Goal: Transaction & Acquisition: Purchase product/service

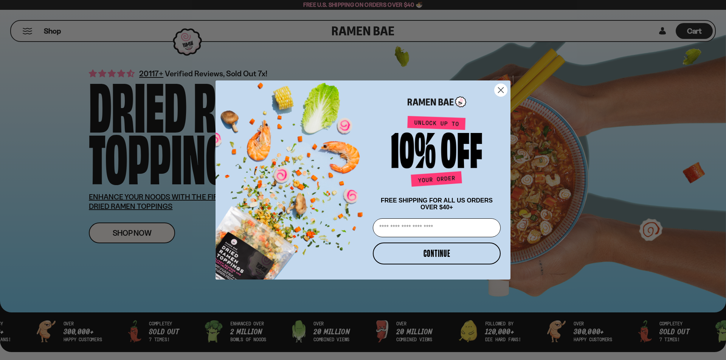
click at [500, 89] on icon "Close dialog" at bounding box center [500, 90] width 5 height 5
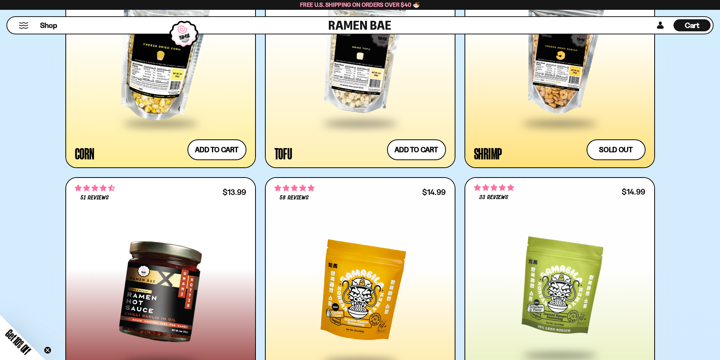
scroll to position [1361, 0]
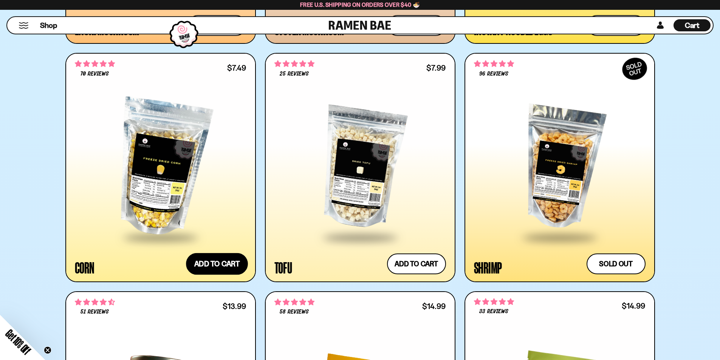
click at [221, 263] on button "Add to cart" at bounding box center [217, 264] width 62 height 22
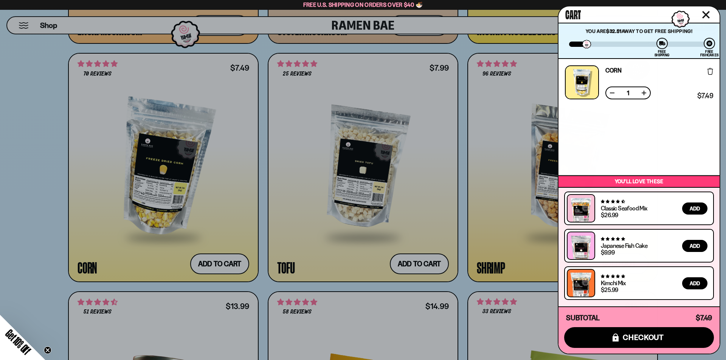
click at [704, 14] on icon "Close cart" at bounding box center [706, 15] width 8 height 8
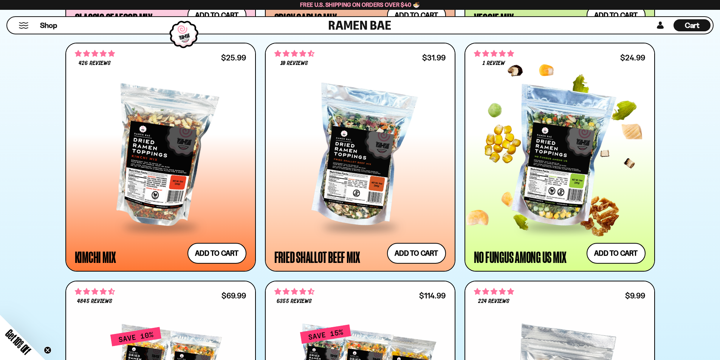
scroll to position [643, 0]
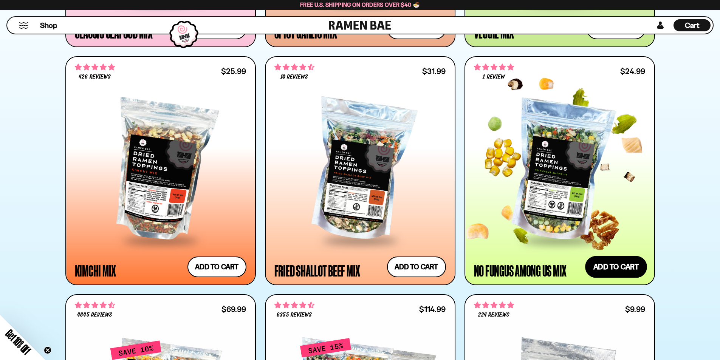
click at [614, 266] on button "Add to cart" at bounding box center [616, 267] width 62 height 22
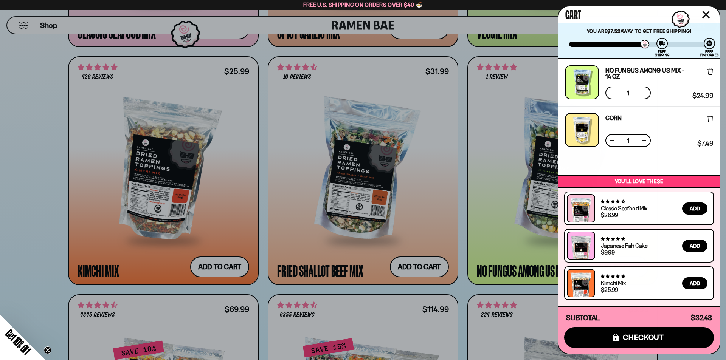
click at [707, 15] on icon "Close cart" at bounding box center [706, 15] width 8 height 8
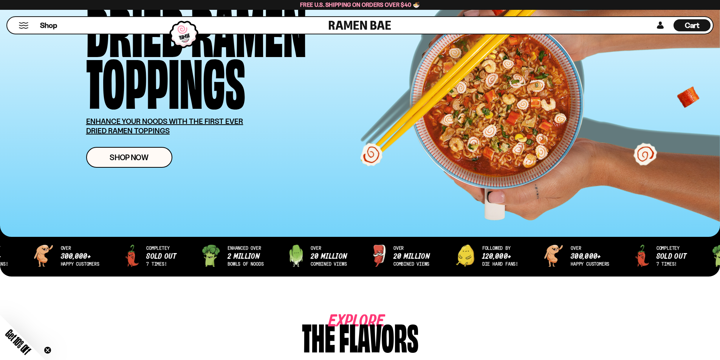
scroll to position [0, 0]
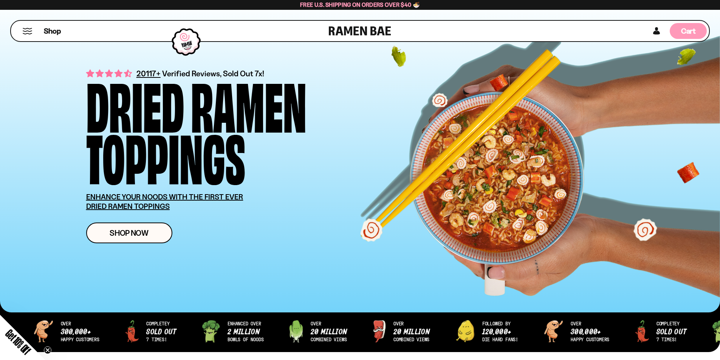
click at [690, 31] on span "Cart" at bounding box center [688, 30] width 15 height 9
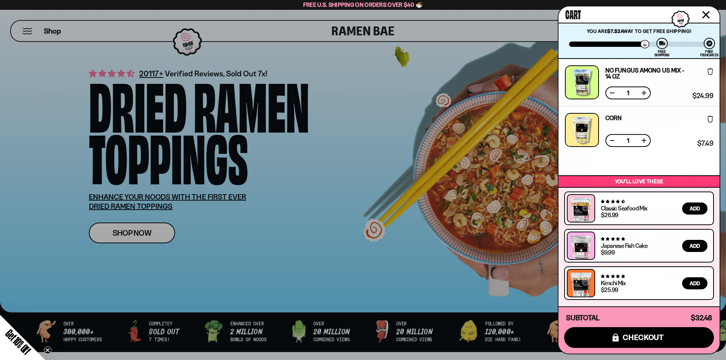
click at [712, 72] on icon at bounding box center [710, 71] width 6 height 7
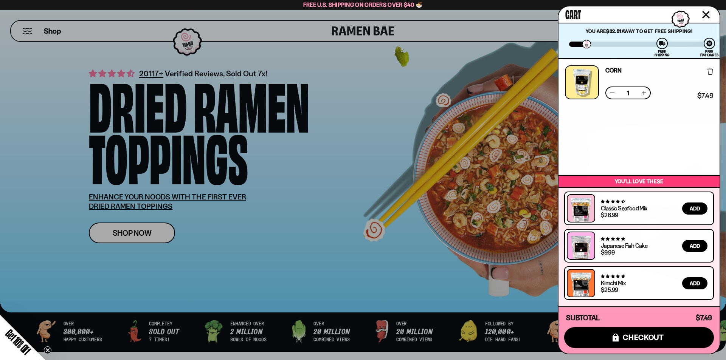
click at [707, 15] on icon "Close cart" at bounding box center [706, 15] width 8 height 8
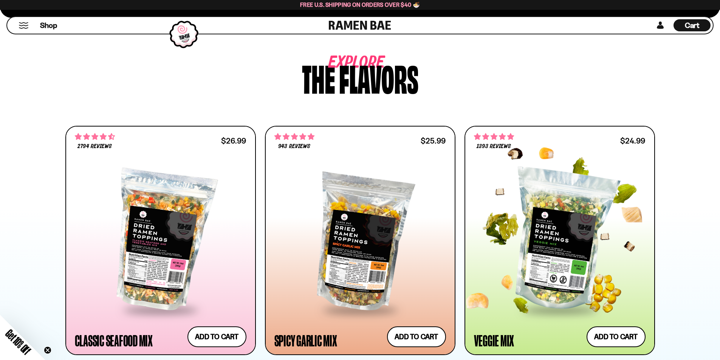
scroll to position [378, 0]
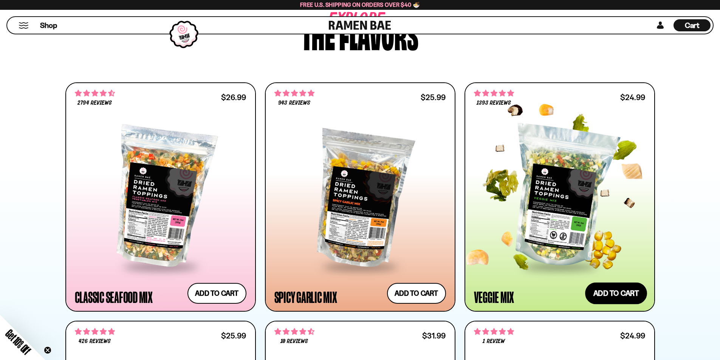
click at [611, 293] on button "Add to cart" at bounding box center [616, 293] width 62 height 22
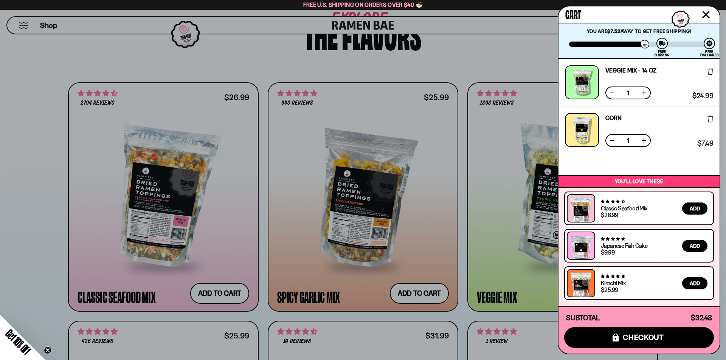
click at [643, 141] on button at bounding box center [644, 141] width 8 height 8
click at [708, 17] on icon "Close cart" at bounding box center [705, 14] width 7 height 7
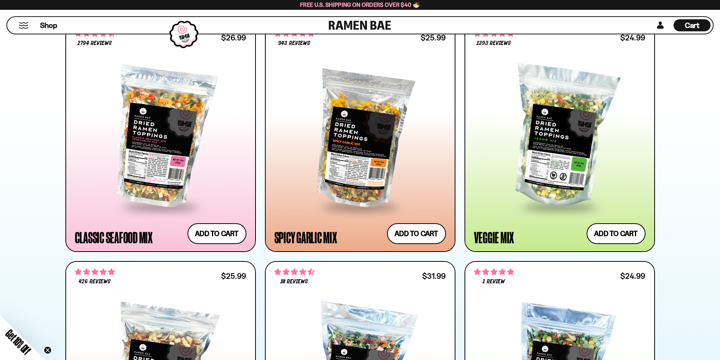
scroll to position [340, 0]
